Goal: Task Accomplishment & Management: Manage account settings

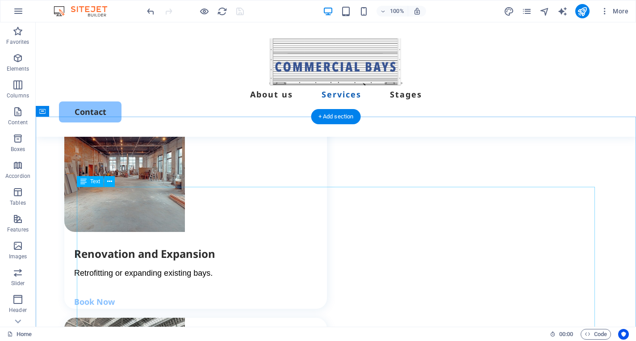
scroll to position [1464, 0]
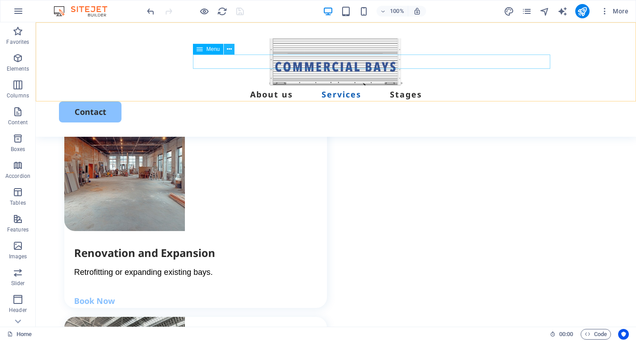
click at [228, 51] on icon at bounding box center [229, 49] width 5 height 9
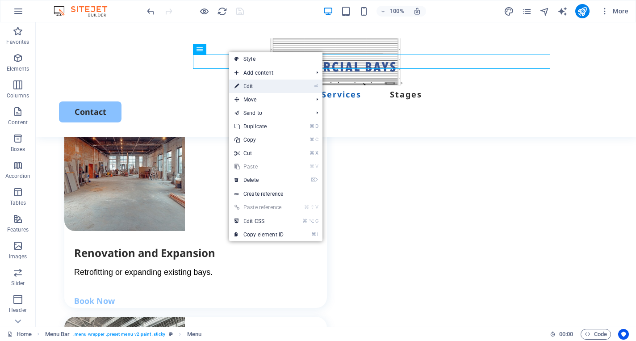
click at [237, 82] on icon at bounding box center [236, 85] width 4 height 13
select select
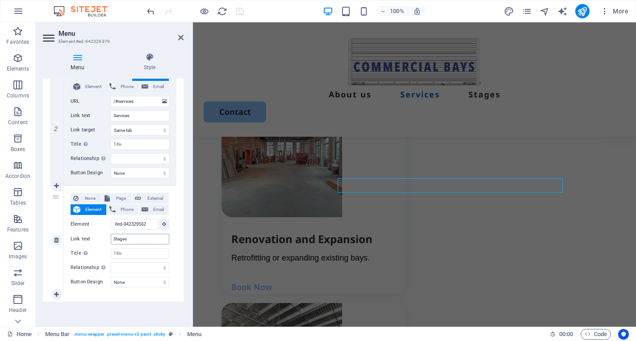
scroll to position [1306, 0]
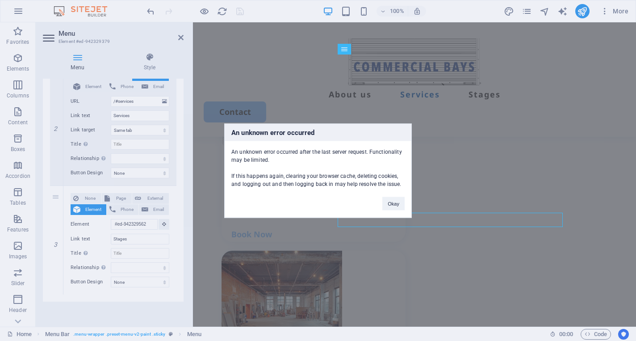
click at [395, 195] on div "Okay" at bounding box center [393, 198] width 36 height 23
click at [394, 204] on button "Okay" at bounding box center [393, 202] width 22 height 13
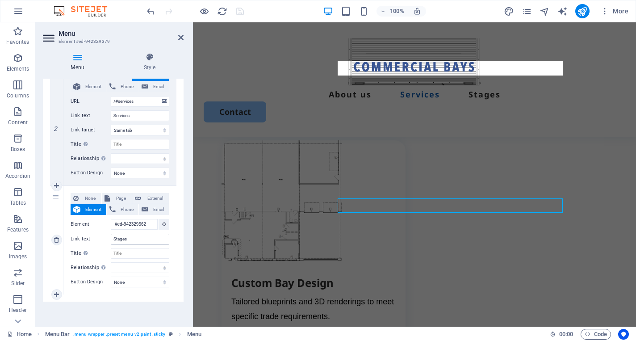
scroll to position [1148, 0]
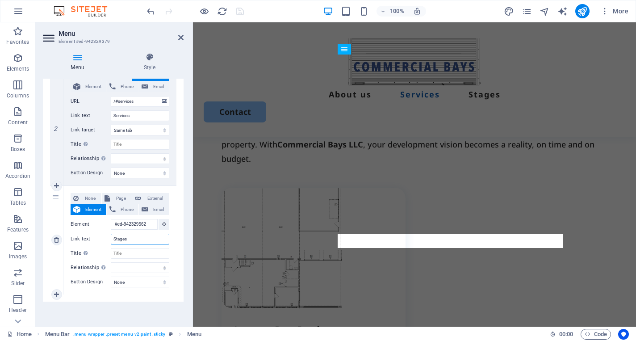
click at [128, 239] on input "Stages" at bounding box center [140, 238] width 58 height 11
type input "S"
select select
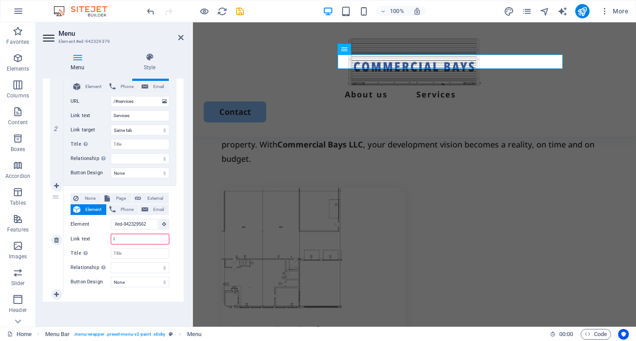
type input "In"
select select
type input "Inves"
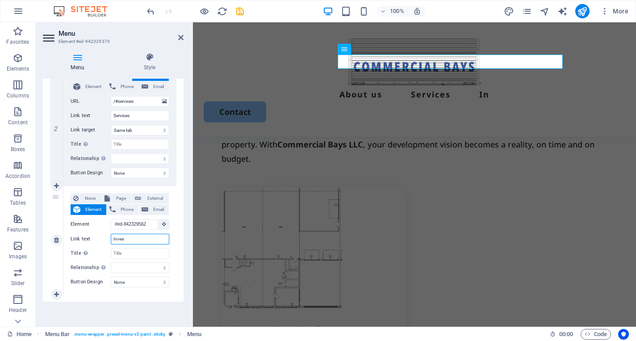
select select
type input "Invest"
select select
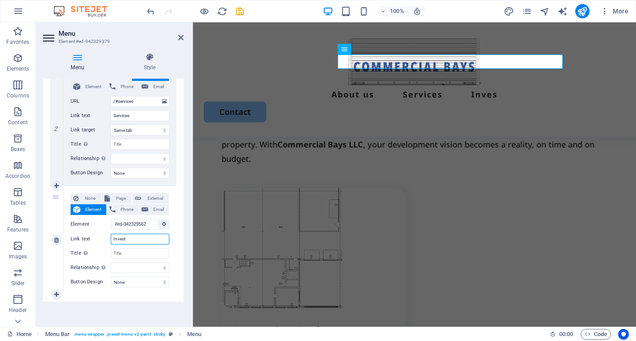
select select
type input "Investing"
select select
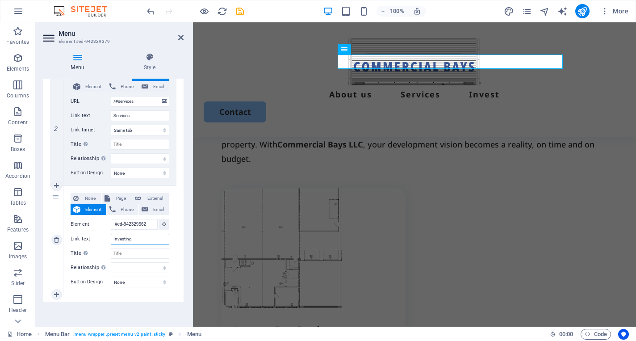
select select
type input "Investing"
click at [235, 12] on icon "save" at bounding box center [240, 11] width 10 height 10
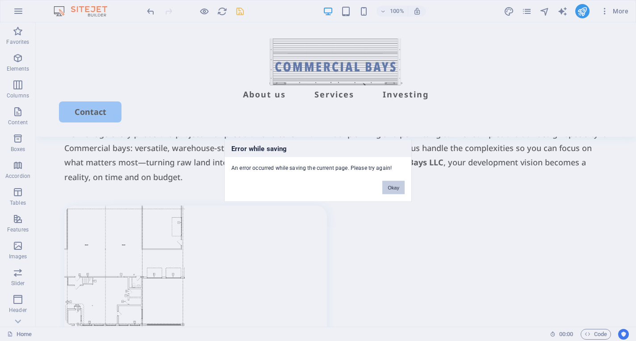
click at [397, 185] on button "Okay" at bounding box center [393, 186] width 22 height 13
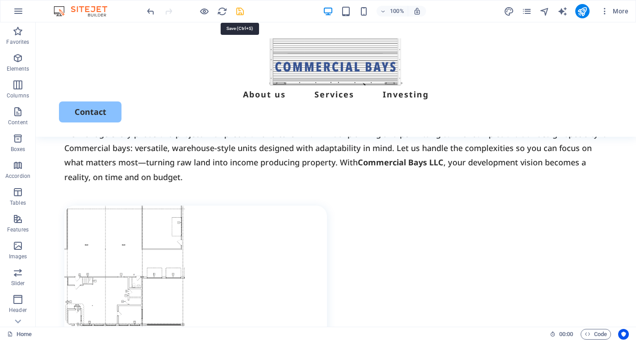
click at [239, 10] on icon "save" at bounding box center [240, 11] width 10 height 10
checkbox input "false"
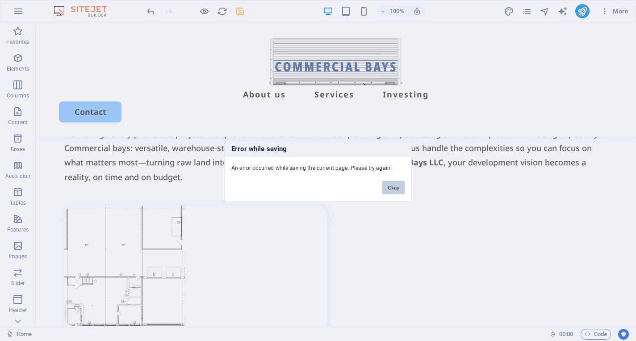
click at [388, 183] on button "Okay" at bounding box center [393, 186] width 22 height 13
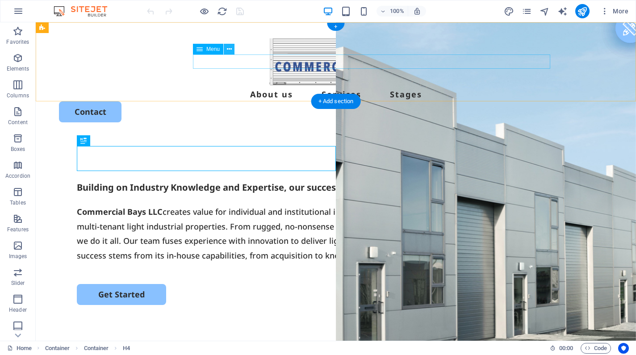
click at [229, 52] on icon at bounding box center [229, 49] width 5 height 9
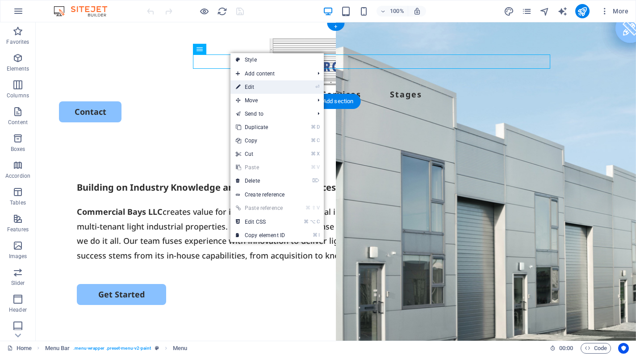
click at [237, 84] on icon at bounding box center [238, 86] width 4 height 13
select select
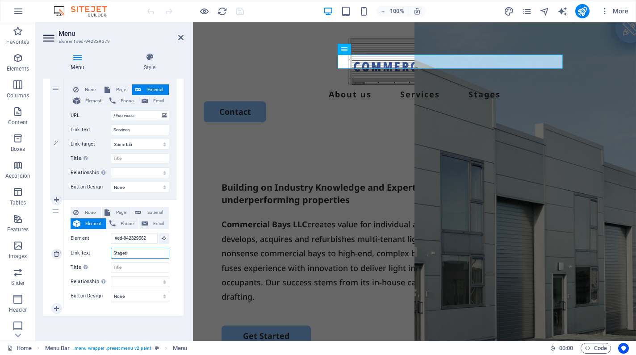
click at [129, 253] on input "Stages" at bounding box center [140, 253] width 58 height 11
type input "S"
select select
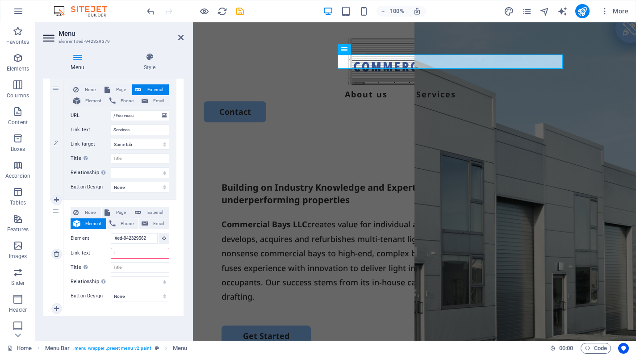
type input "In"
select select
type input "Investing"
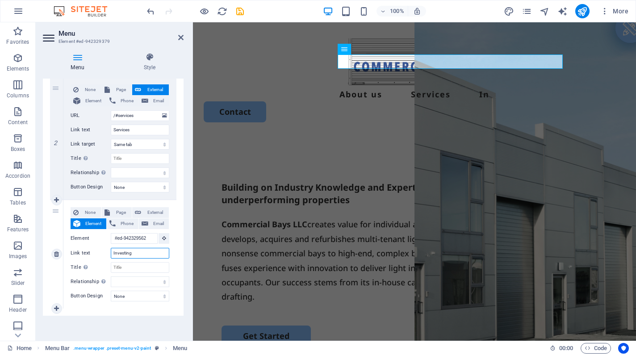
select select
type input "Invest"
select select
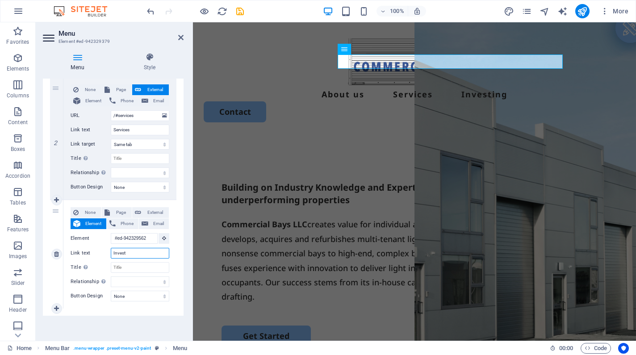
select select
type input "Invest"
click at [242, 17] on div at bounding box center [195, 11] width 100 height 14
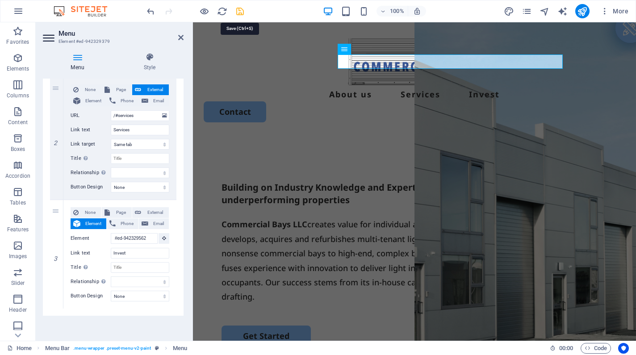
click at [240, 12] on icon "save" at bounding box center [240, 11] width 10 height 10
checkbox input "false"
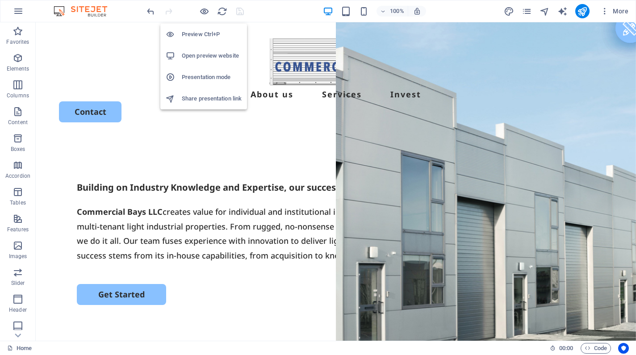
click at [206, 58] on h6 "Open preview website" at bounding box center [212, 55] width 60 height 11
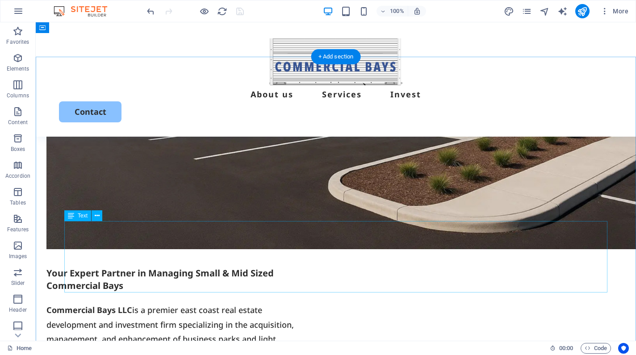
scroll to position [605, 0]
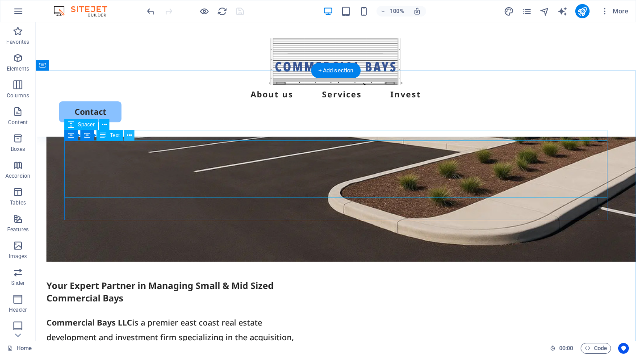
click at [130, 136] on icon at bounding box center [129, 135] width 5 height 9
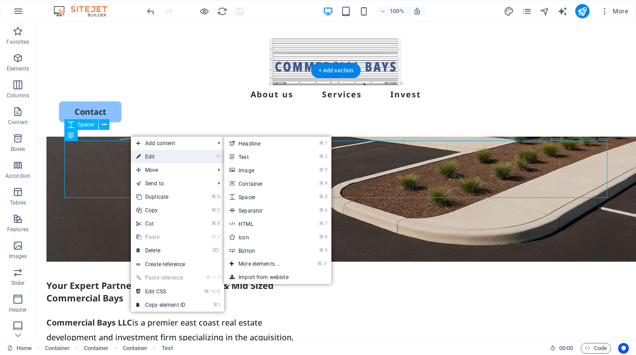
click at [137, 153] on icon at bounding box center [138, 156] width 4 height 13
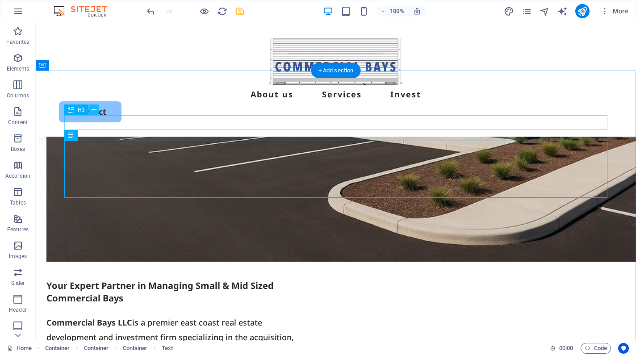
click at [91, 109] on icon at bounding box center [93, 109] width 5 height 9
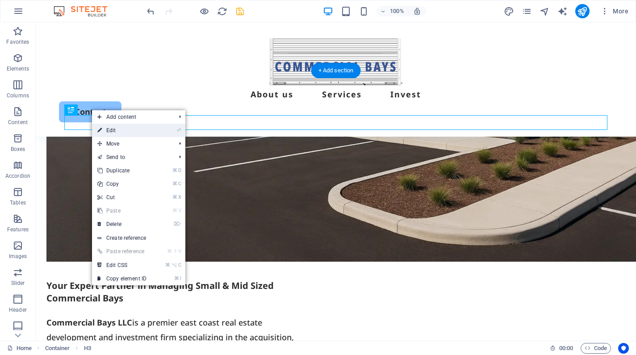
click at [100, 127] on icon at bounding box center [99, 130] width 4 height 13
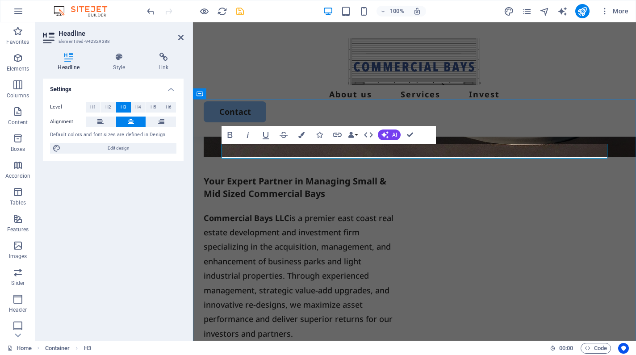
drag, startPoint x: 414, startPoint y: 152, endPoint x: 369, endPoint y: 149, distance: 45.2
copy h3 "Portfolio"
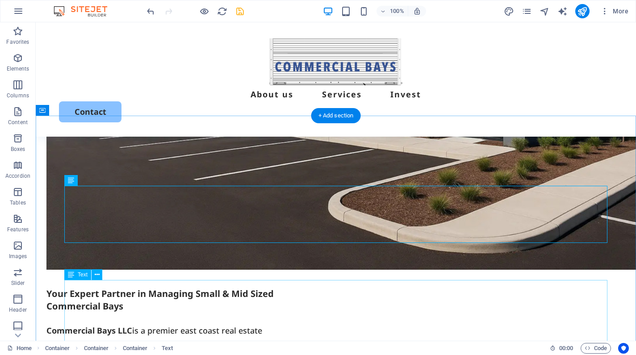
scroll to position [517, 0]
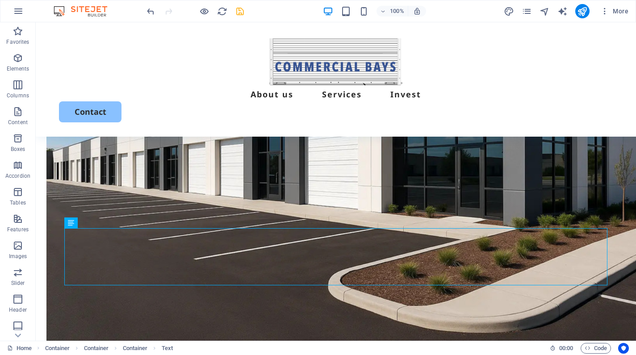
click at [241, 13] on icon "save" at bounding box center [240, 11] width 10 height 10
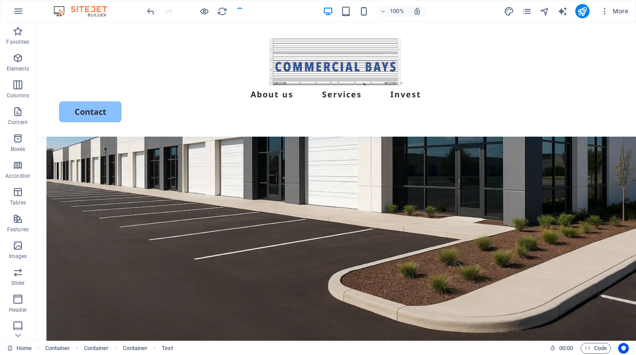
checkbox input "false"
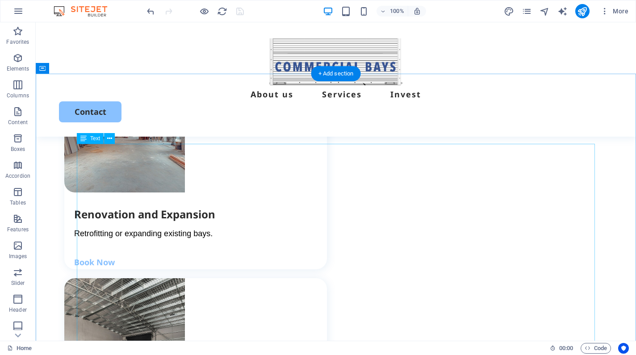
scroll to position [1502, 0]
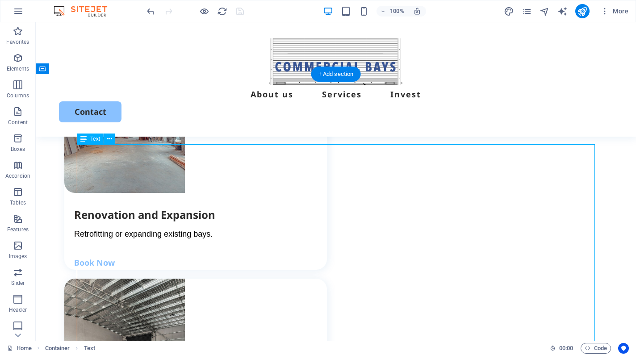
click at [104, 141] on button at bounding box center [109, 138] width 11 height 11
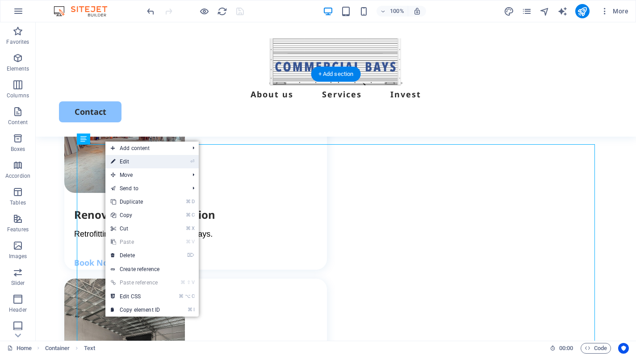
click at [116, 163] on link "⏎ Edit" at bounding box center [135, 161] width 60 height 13
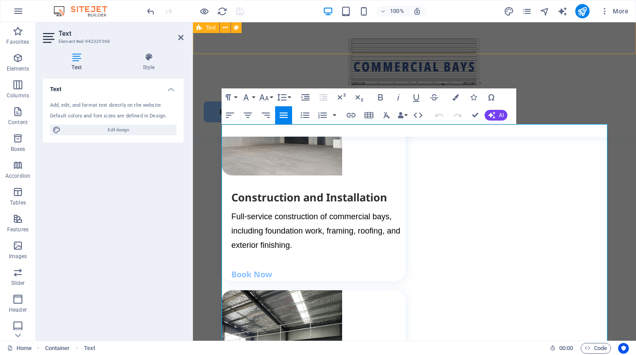
scroll to position [1717, 0]
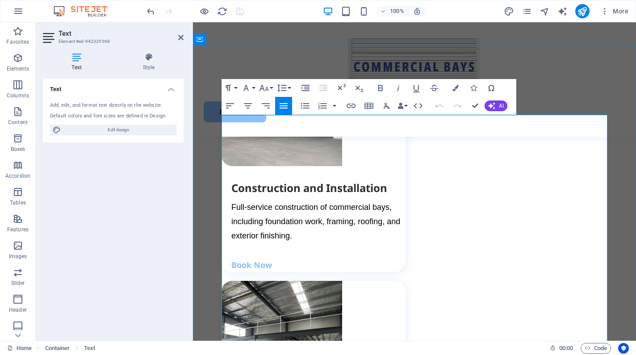
drag, startPoint x: 305, startPoint y: 180, endPoint x: 222, endPoint y: 179, distance: 83.0
click at [381, 90] on icon "button" at bounding box center [380, 88] width 11 height 11
drag, startPoint x: 318, startPoint y: 180, endPoint x: 221, endPoint y: 180, distance: 96.4
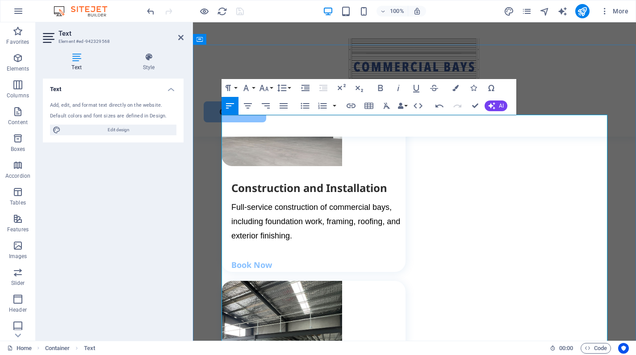
drag, startPoint x: 313, startPoint y: 180, endPoint x: 223, endPoint y: 177, distance: 90.2
click at [377, 86] on icon "button" at bounding box center [380, 88] width 11 height 11
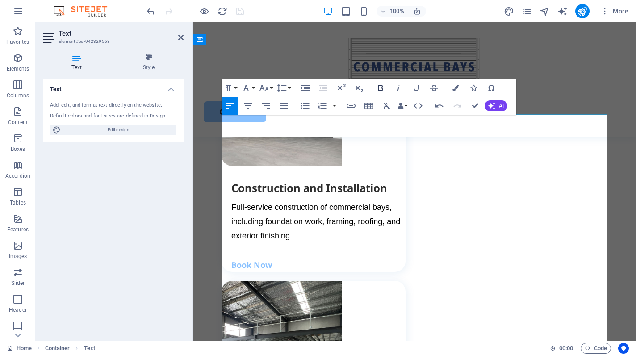
click at [377, 86] on icon "button" at bounding box center [380, 88] width 11 height 11
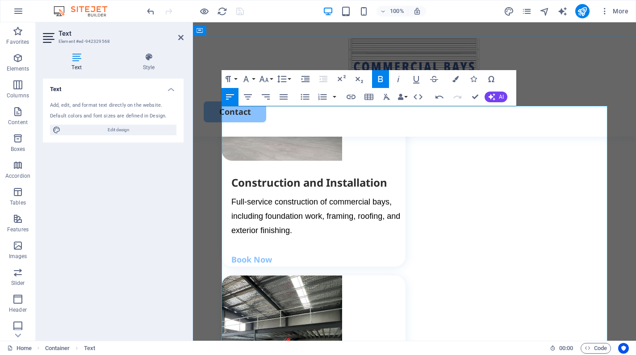
scroll to position [1727, 0]
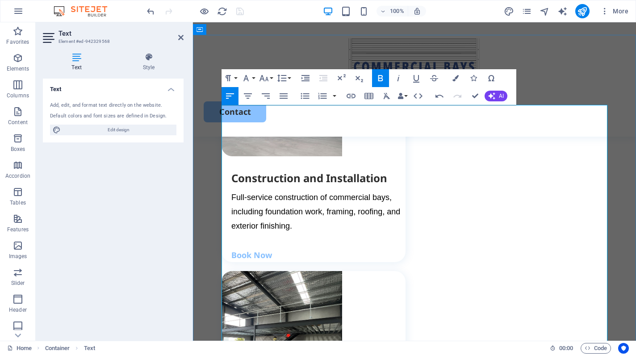
click at [306, 94] on icon "button" at bounding box center [305, 96] width 8 height 6
click at [305, 79] on icon "button" at bounding box center [305, 78] width 8 height 6
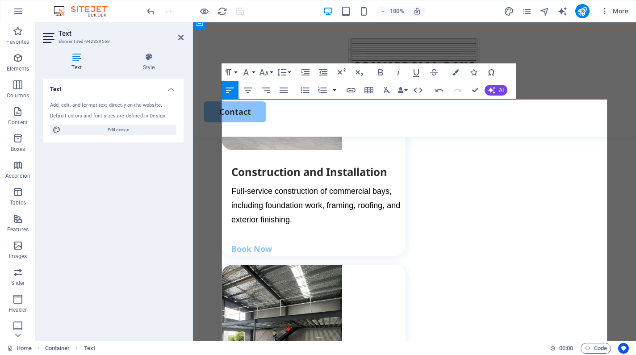
scroll to position [1733, 0]
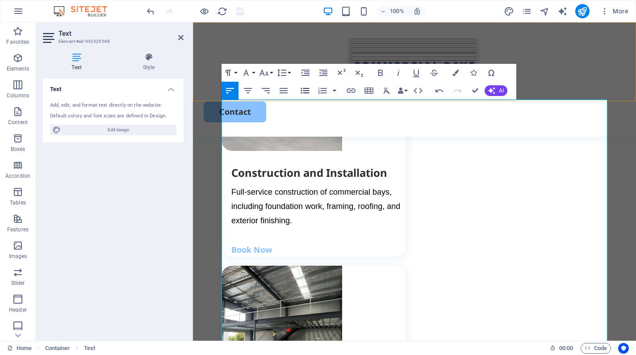
click at [305, 90] on icon "button" at bounding box center [304, 90] width 11 height 11
click at [153, 13] on icon "undo" at bounding box center [150, 11] width 10 height 10
click at [146, 9] on icon "undo" at bounding box center [150, 11] width 10 height 10
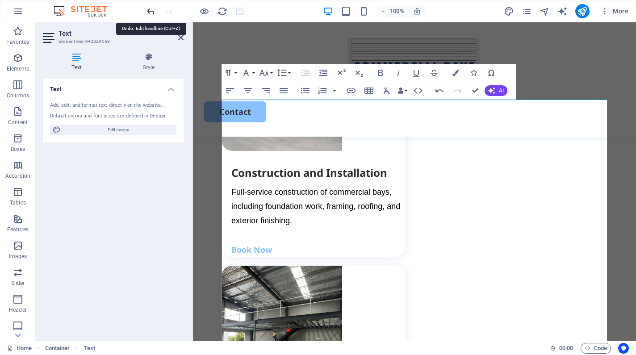
click at [146, 9] on icon "undo" at bounding box center [150, 11] width 10 height 10
click at [440, 90] on icon "button" at bounding box center [439, 90] width 8 height 3
click at [306, 91] on icon "button" at bounding box center [305, 91] width 8 height 6
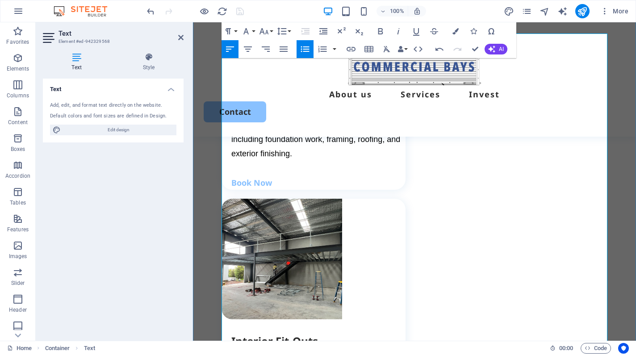
scroll to position [1800, 0]
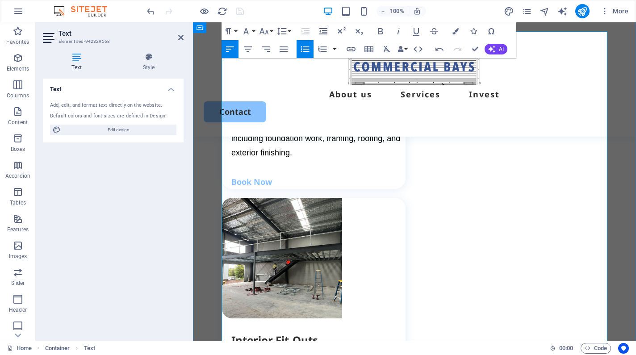
click at [303, 47] on icon "button" at bounding box center [305, 49] width 8 height 6
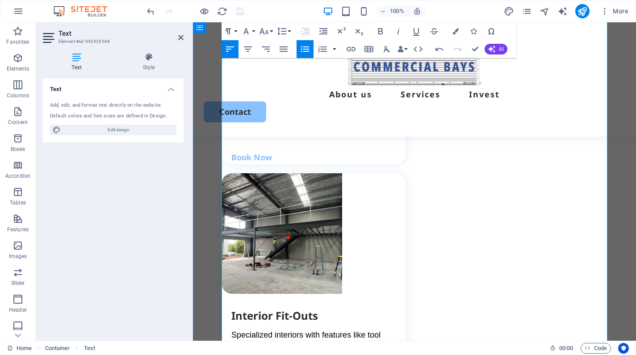
scroll to position [1826, 0]
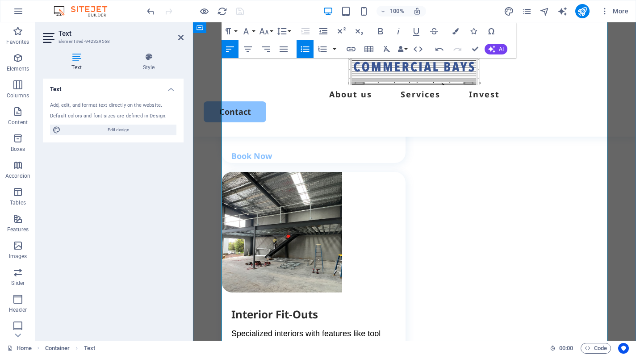
click at [304, 48] on icon "button" at bounding box center [304, 49] width 11 height 11
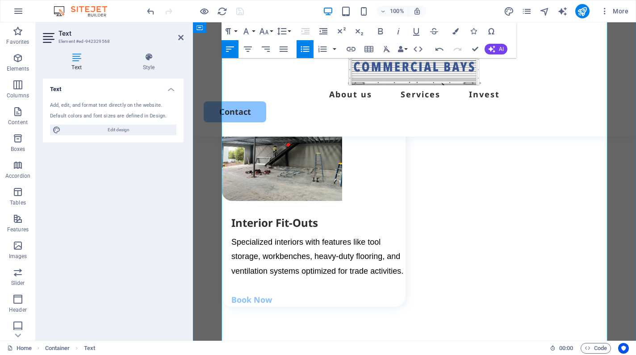
scroll to position [1924, 0]
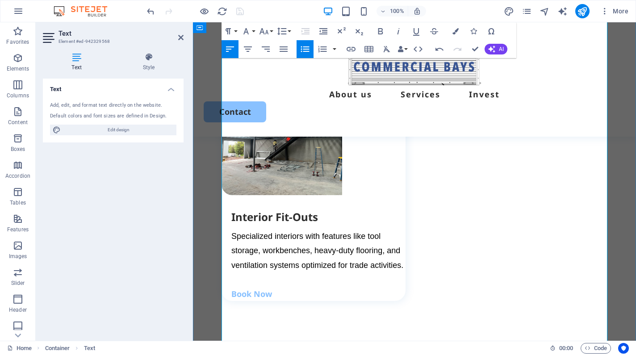
click at [301, 45] on icon "button" at bounding box center [304, 49] width 11 height 11
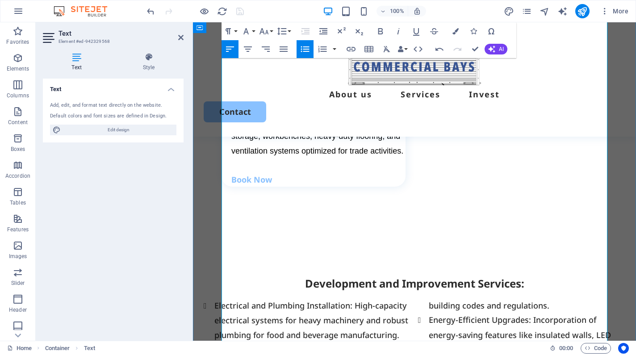
scroll to position [2040, 0]
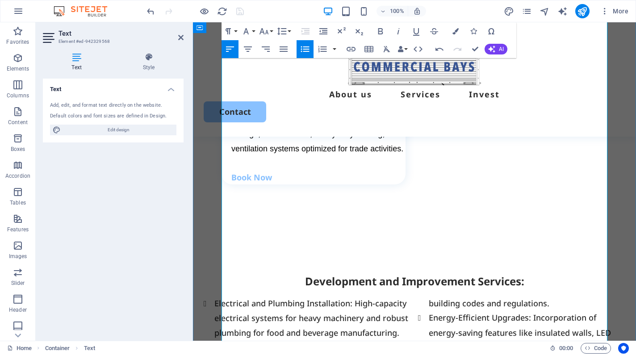
drag, startPoint x: 223, startPoint y: 170, endPoint x: 308, endPoint y: 276, distance: 135.6
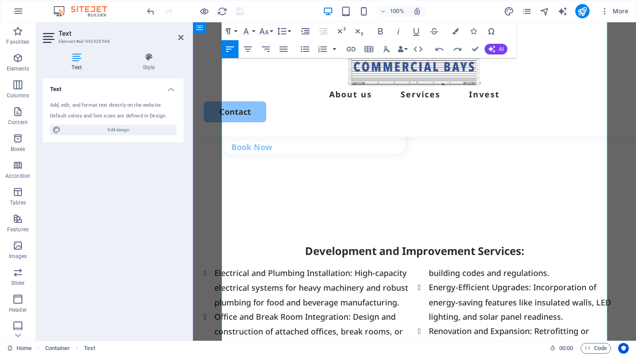
scroll to position [2071, 0]
drag, startPoint x: 447, startPoint y: 232, endPoint x: 474, endPoint y: 197, distance: 43.9
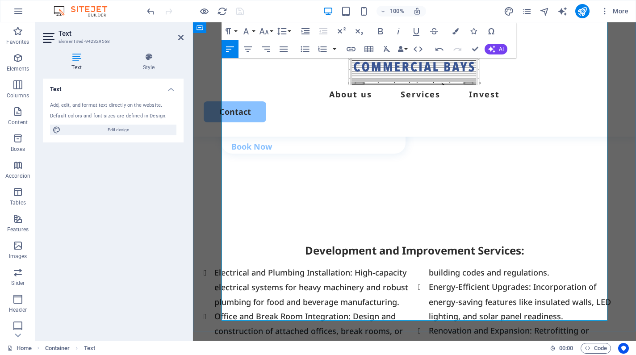
drag, startPoint x: 351, startPoint y: 127, endPoint x: 223, endPoint y: 125, distance: 128.1
click at [379, 28] on icon "button" at bounding box center [380, 31] width 11 height 11
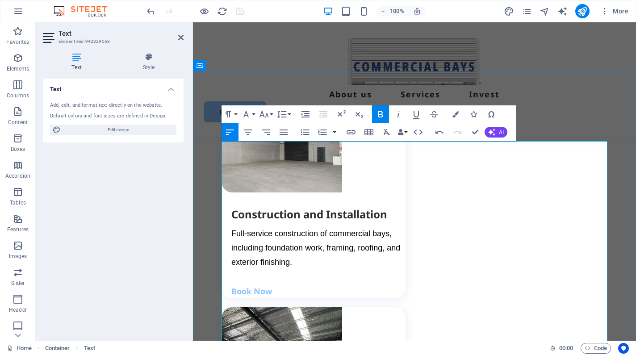
scroll to position [1692, 0]
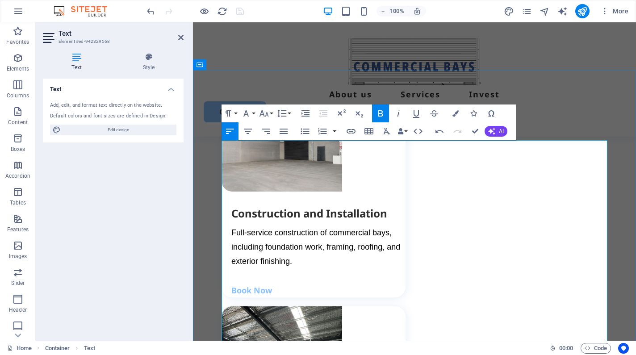
drag, startPoint x: 514, startPoint y: 177, endPoint x: 222, endPoint y: 151, distance: 292.6
click at [384, 113] on icon "button" at bounding box center [380, 113] width 11 height 11
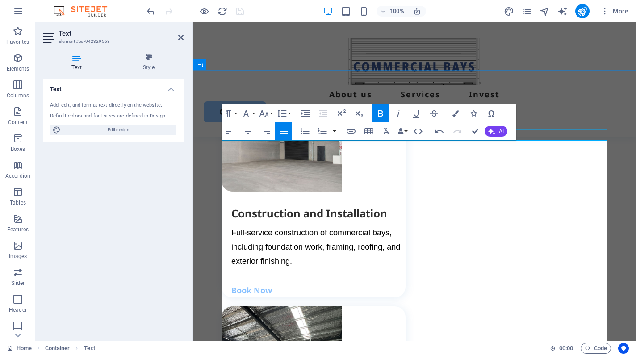
click at [384, 113] on icon "button" at bounding box center [380, 113] width 11 height 11
click at [262, 114] on icon "button" at bounding box center [263, 113] width 9 height 6
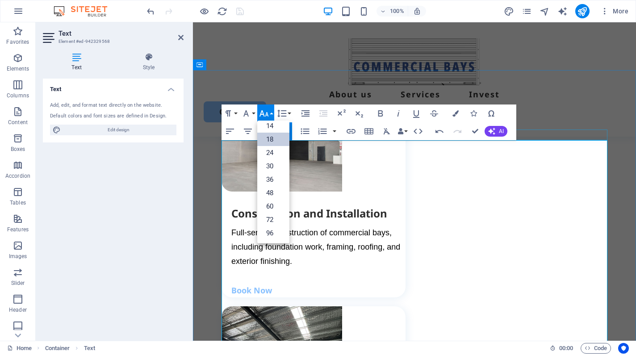
scroll to position [72, 0]
click at [268, 149] on link "24" at bounding box center [273, 152] width 32 height 13
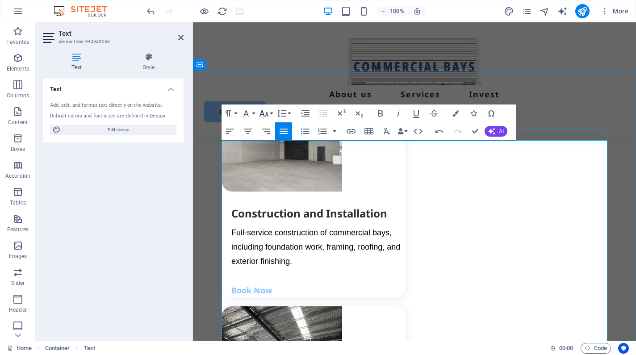
click at [266, 114] on icon "button" at bounding box center [263, 113] width 9 height 6
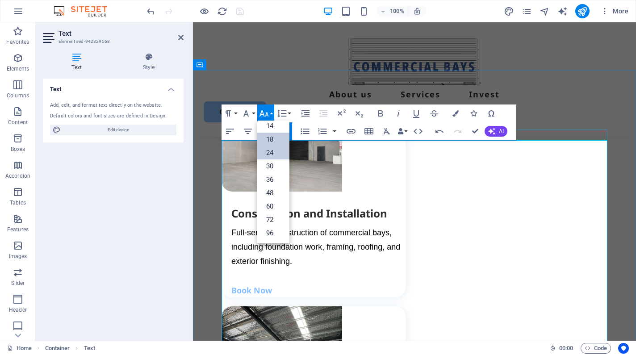
click at [267, 141] on link "18" at bounding box center [273, 139] width 32 height 13
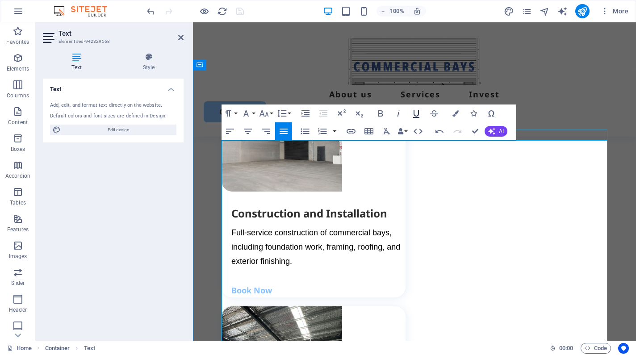
click at [416, 113] on icon "button" at bounding box center [416, 113] width 11 height 11
click at [396, 113] on icon "button" at bounding box center [398, 113] width 11 height 11
click at [380, 113] on icon "button" at bounding box center [380, 113] width 5 height 6
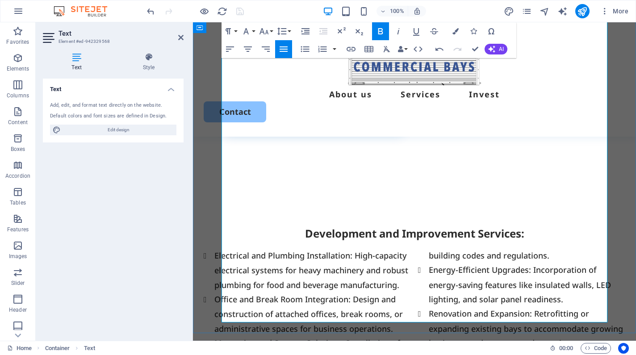
scroll to position [2083, 0]
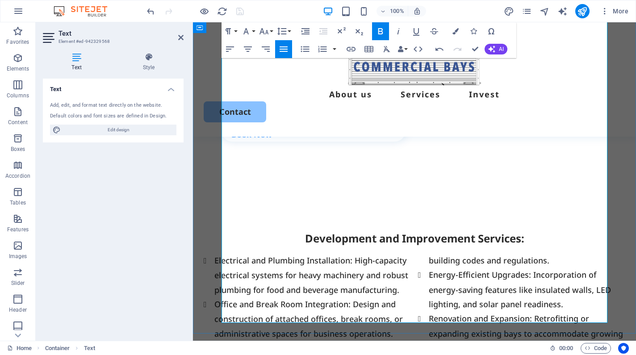
drag, startPoint x: 325, startPoint y: 232, endPoint x: 223, endPoint y: 226, distance: 102.4
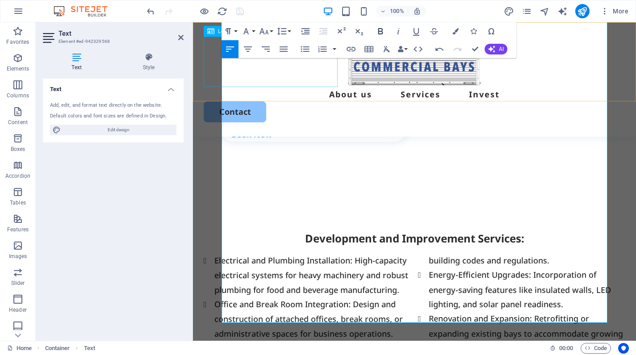
click at [383, 29] on icon "button" at bounding box center [380, 31] width 11 height 11
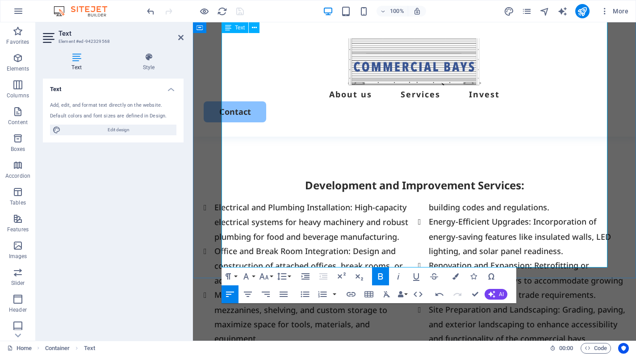
scroll to position [2138, 0]
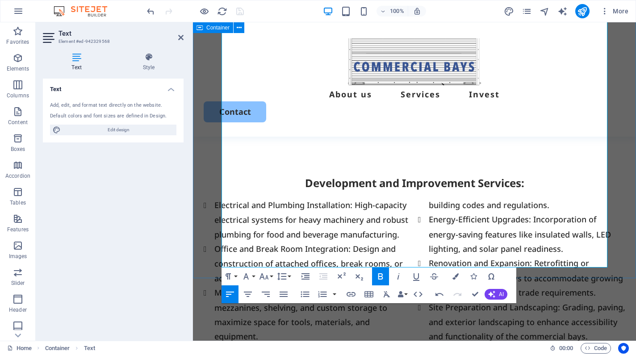
drag, startPoint x: 469, startPoint y: 264, endPoint x: 221, endPoint y: 191, distance: 258.6
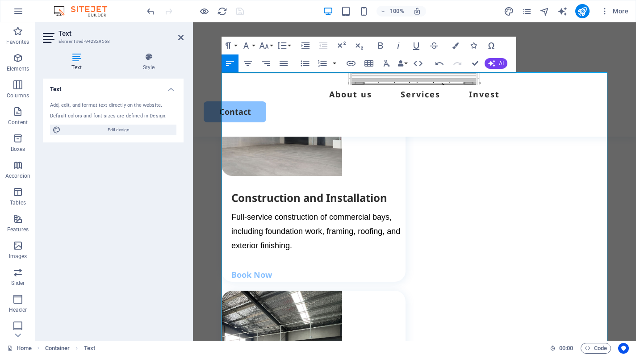
scroll to position [1626, 0]
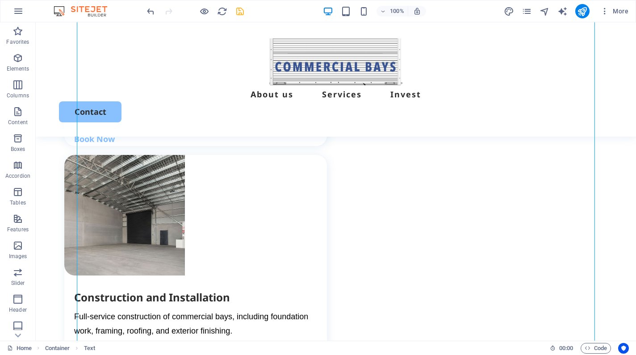
click at [235, 13] on icon "save" at bounding box center [240, 11] width 10 height 10
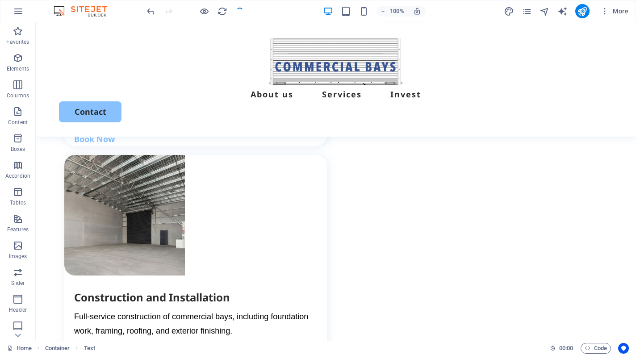
checkbox input "false"
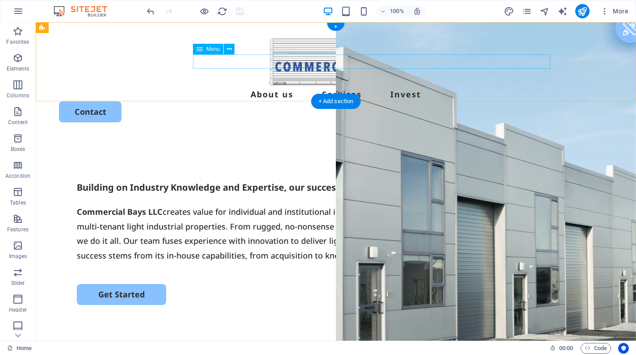
scroll to position [0, 0]
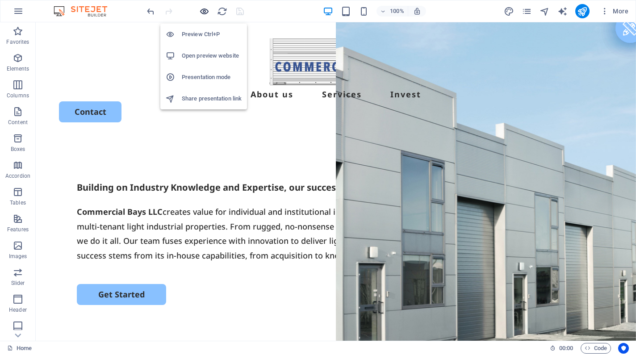
click at [205, 13] on icon "button" at bounding box center [204, 11] width 10 height 10
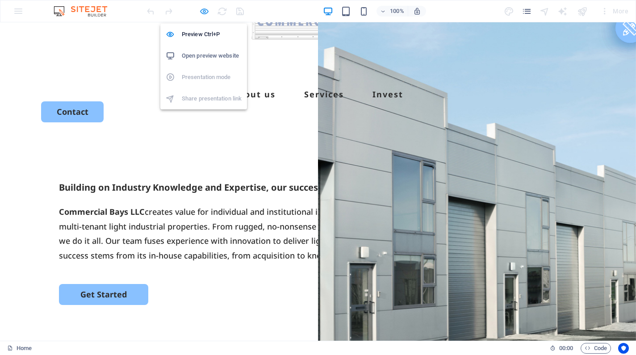
click at [205, 13] on icon "button" at bounding box center [204, 11] width 10 height 10
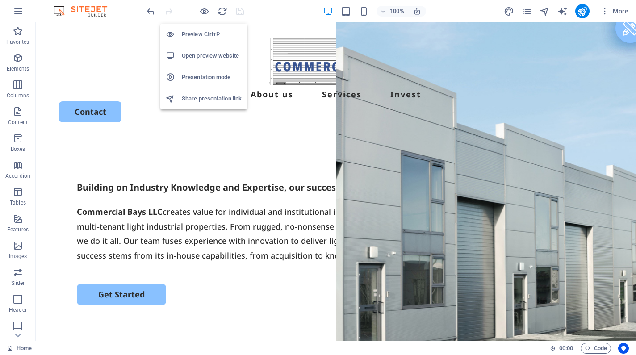
click at [204, 52] on h6 "Open preview website" at bounding box center [212, 55] width 60 height 11
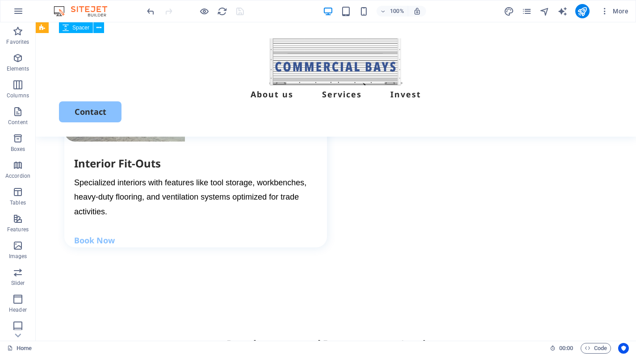
scroll to position [1982, 0]
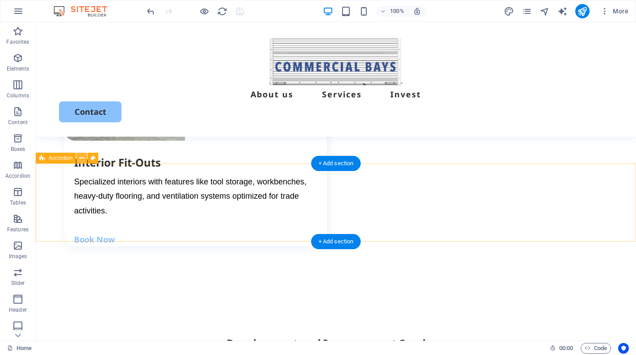
click at [83, 161] on icon at bounding box center [81, 158] width 5 height 9
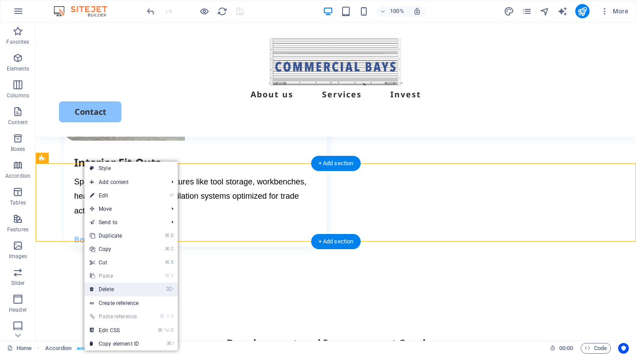
click at [105, 290] on link "⌦ Delete" at bounding box center [114, 289] width 60 height 13
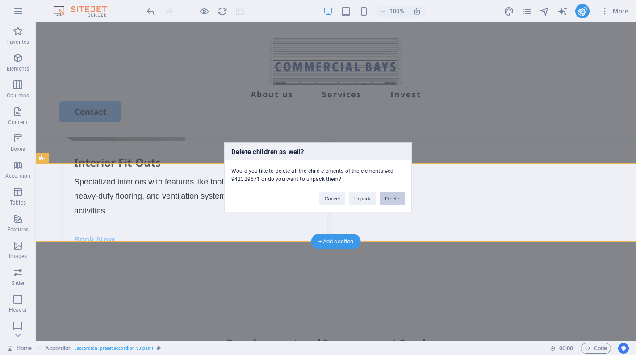
click at [387, 194] on button "Delete" at bounding box center [391, 197] width 25 height 13
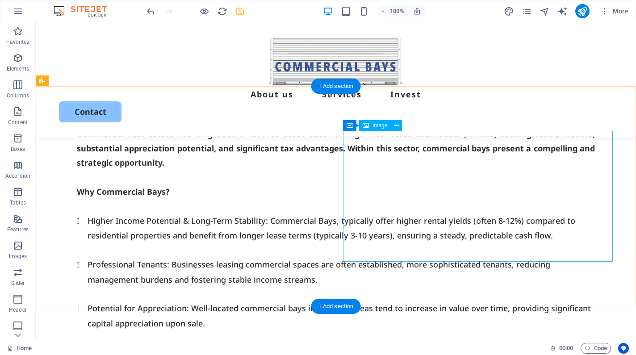
scroll to position [2518, 0]
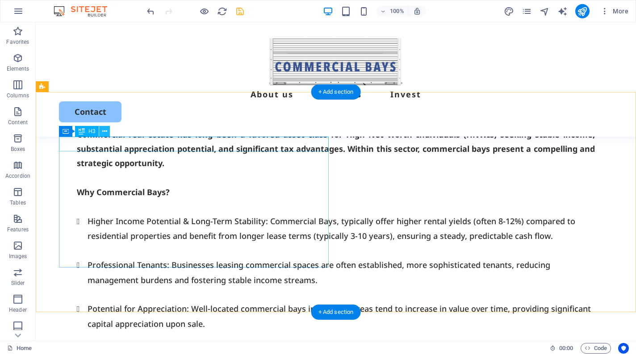
click at [106, 132] on icon at bounding box center [104, 131] width 5 height 9
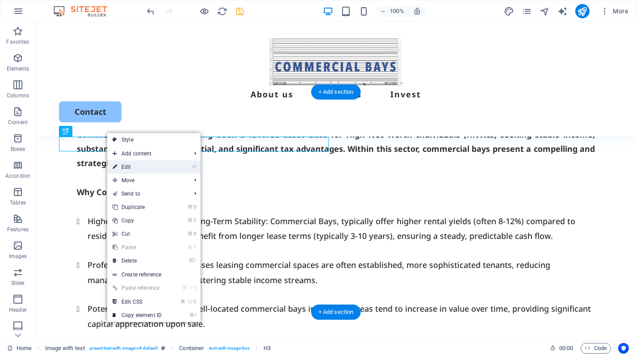
click at [115, 165] on icon at bounding box center [114, 166] width 4 height 13
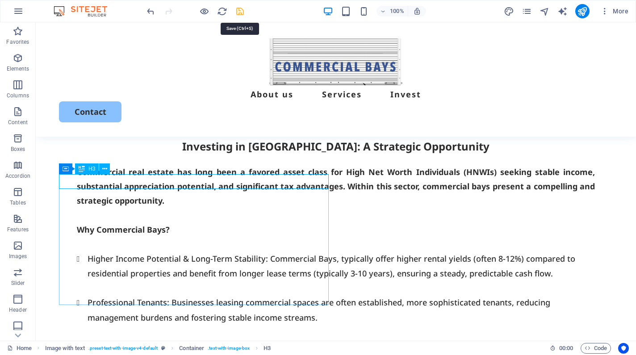
click at [241, 8] on icon "save" at bounding box center [240, 11] width 10 height 10
checkbox input "false"
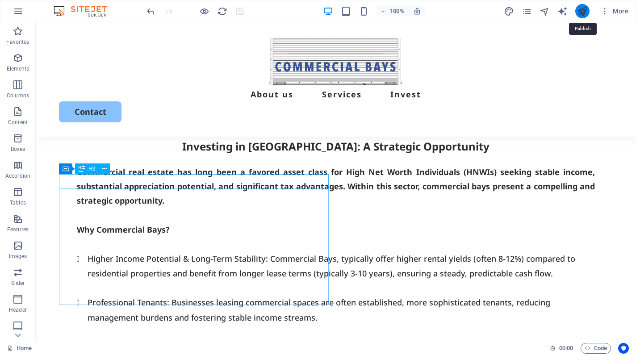
click at [583, 13] on icon "publish" at bounding box center [582, 11] width 10 height 10
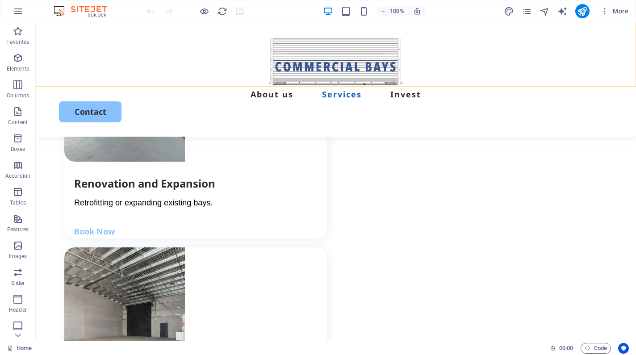
scroll to position [1534, 0]
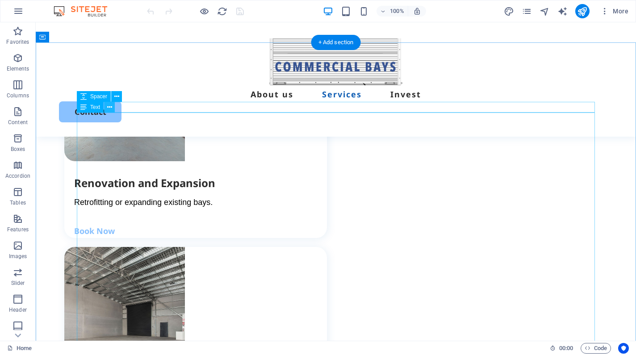
click at [109, 109] on icon at bounding box center [109, 107] width 5 height 9
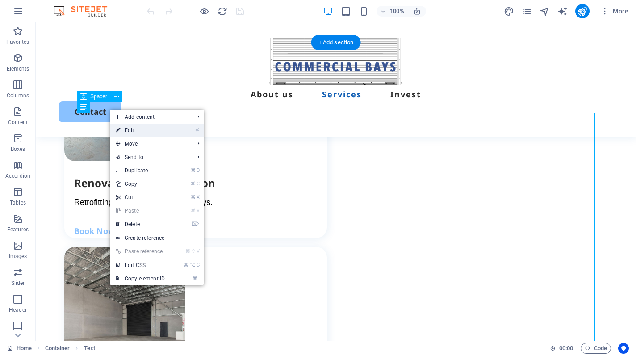
click at [117, 130] on icon at bounding box center [118, 130] width 4 height 13
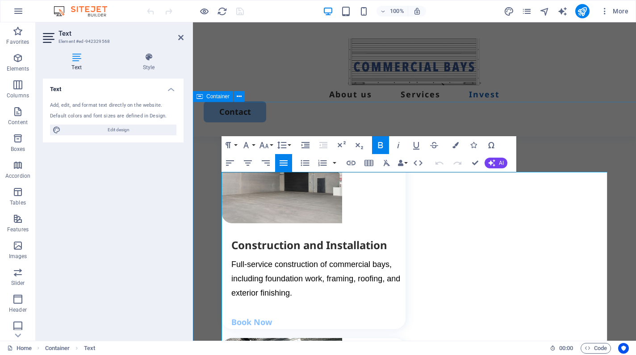
scroll to position [1680, 0]
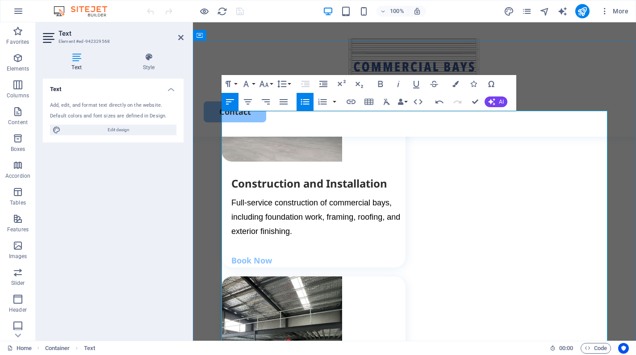
scroll to position [1722, 0]
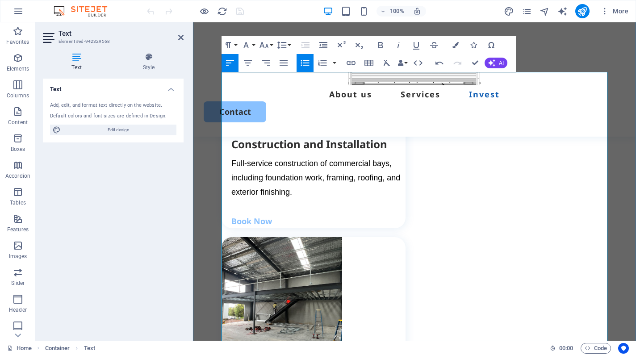
scroll to position [1762, 0]
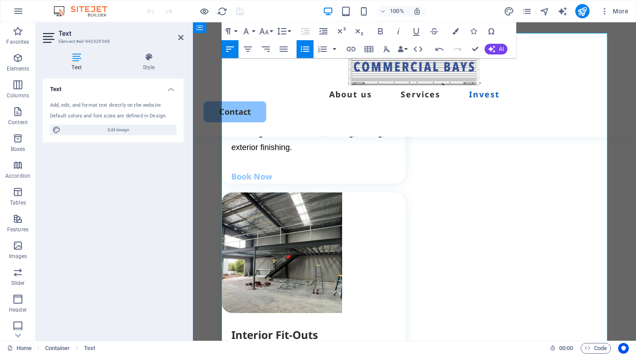
scroll to position [1806, 0]
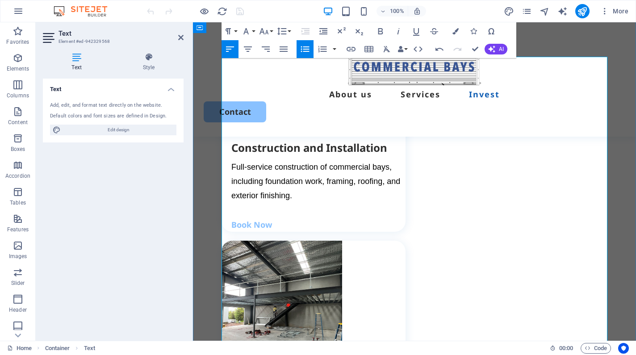
scroll to position [1742, 0]
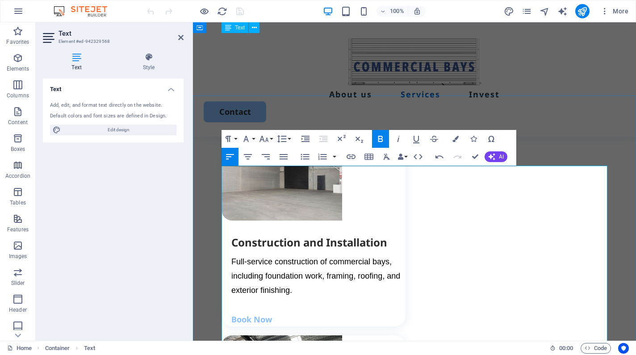
scroll to position [1638, 0]
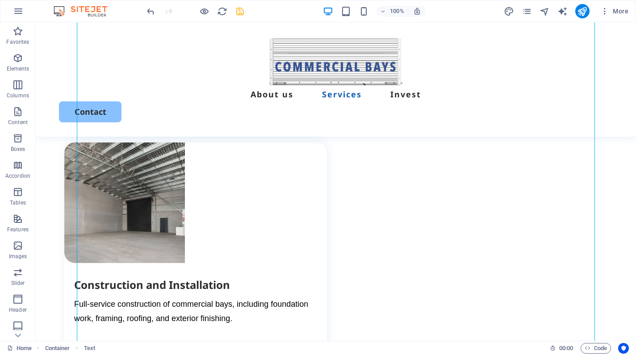
click at [239, 12] on icon "save" at bounding box center [240, 11] width 10 height 10
checkbox input "false"
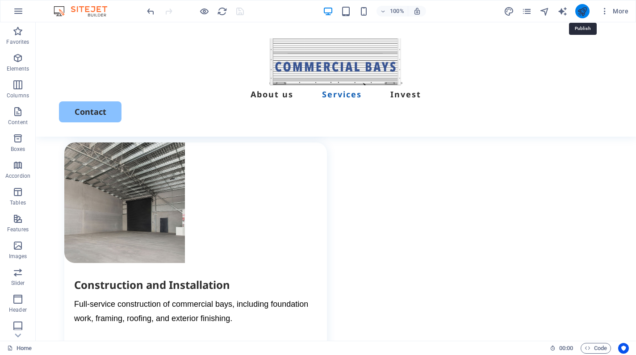
click at [585, 8] on icon "publish" at bounding box center [582, 11] width 10 height 10
